Goal: Check status: Check status

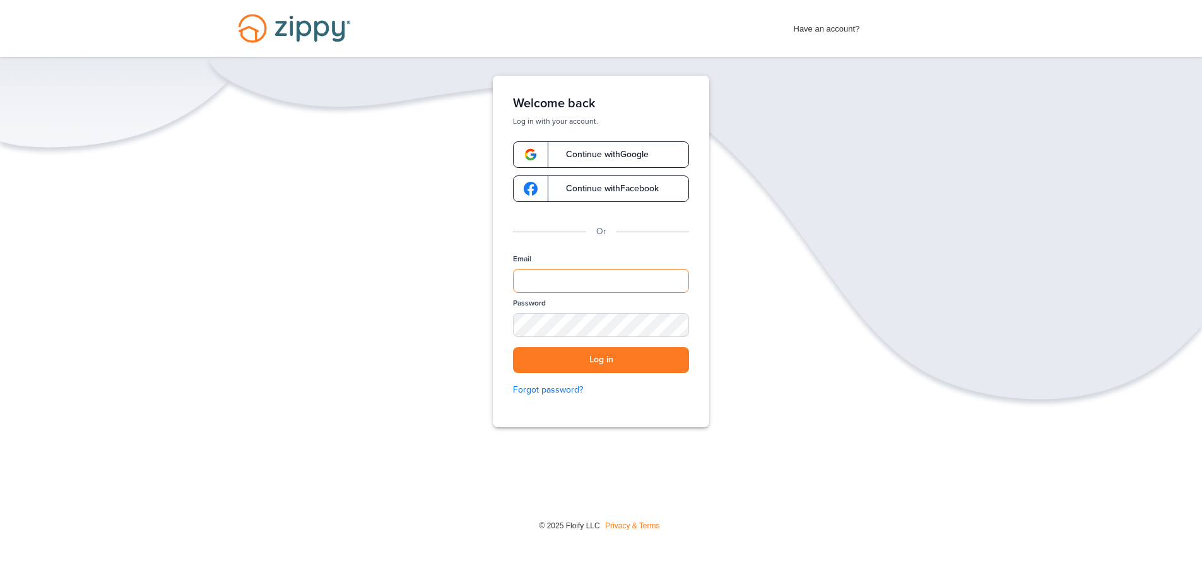
click at [546, 272] on input "Email" at bounding box center [601, 281] width 176 height 24
type input "**********"
click at [513, 347] on button "Log in" at bounding box center [601, 360] width 176 height 26
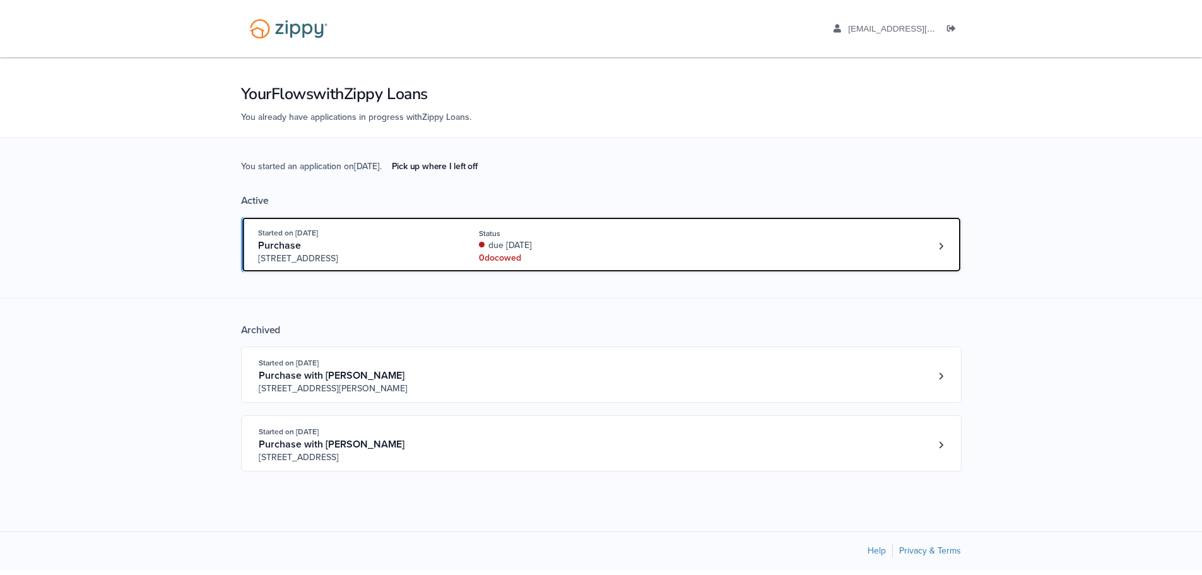
click at [695, 237] on div "Started on [DATE] Purchase [STREET_ADDRESS] Status due [DATE] 0 doc owed" at bounding box center [595, 246] width 674 height 38
